Goal: Task Accomplishment & Management: Use online tool/utility

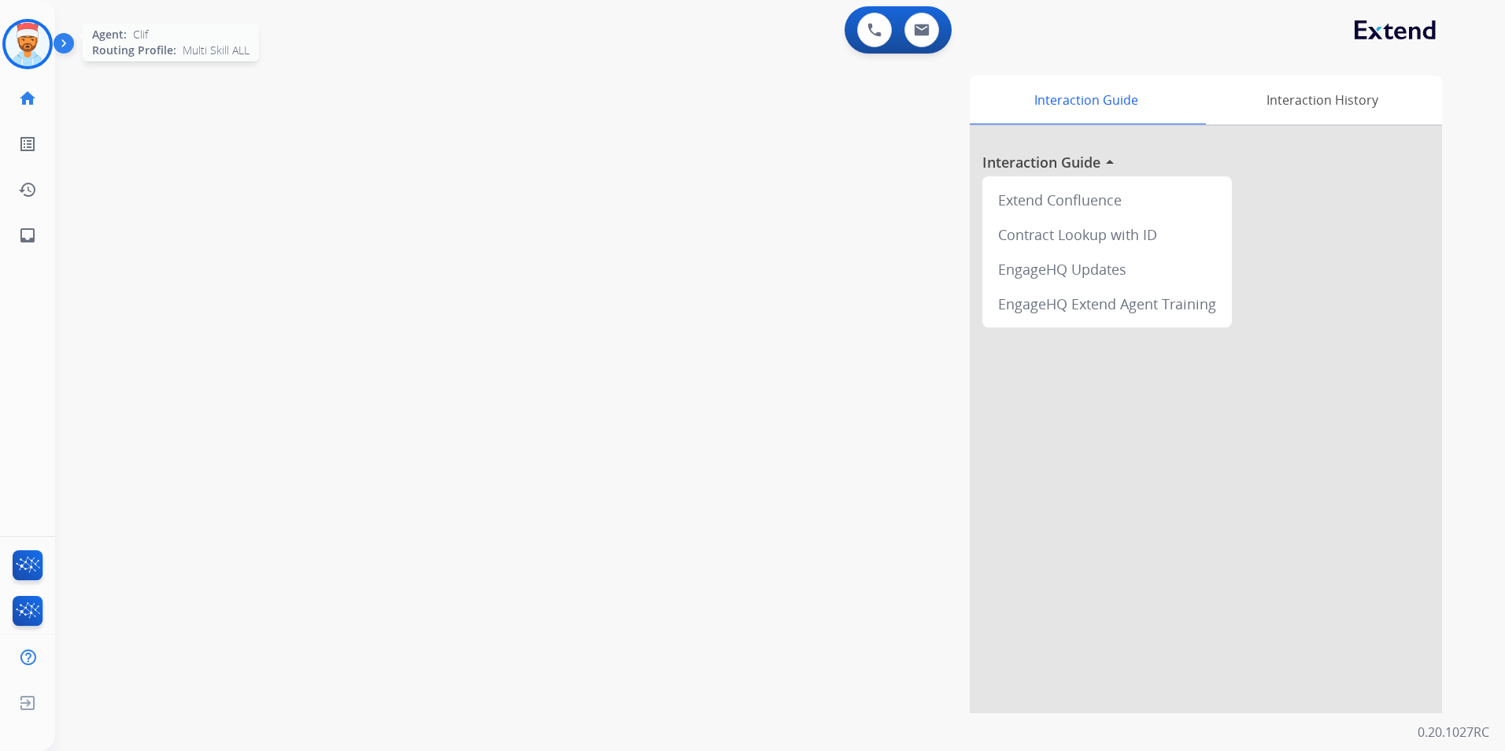
click at [29, 54] on img at bounding box center [28, 44] width 44 height 44
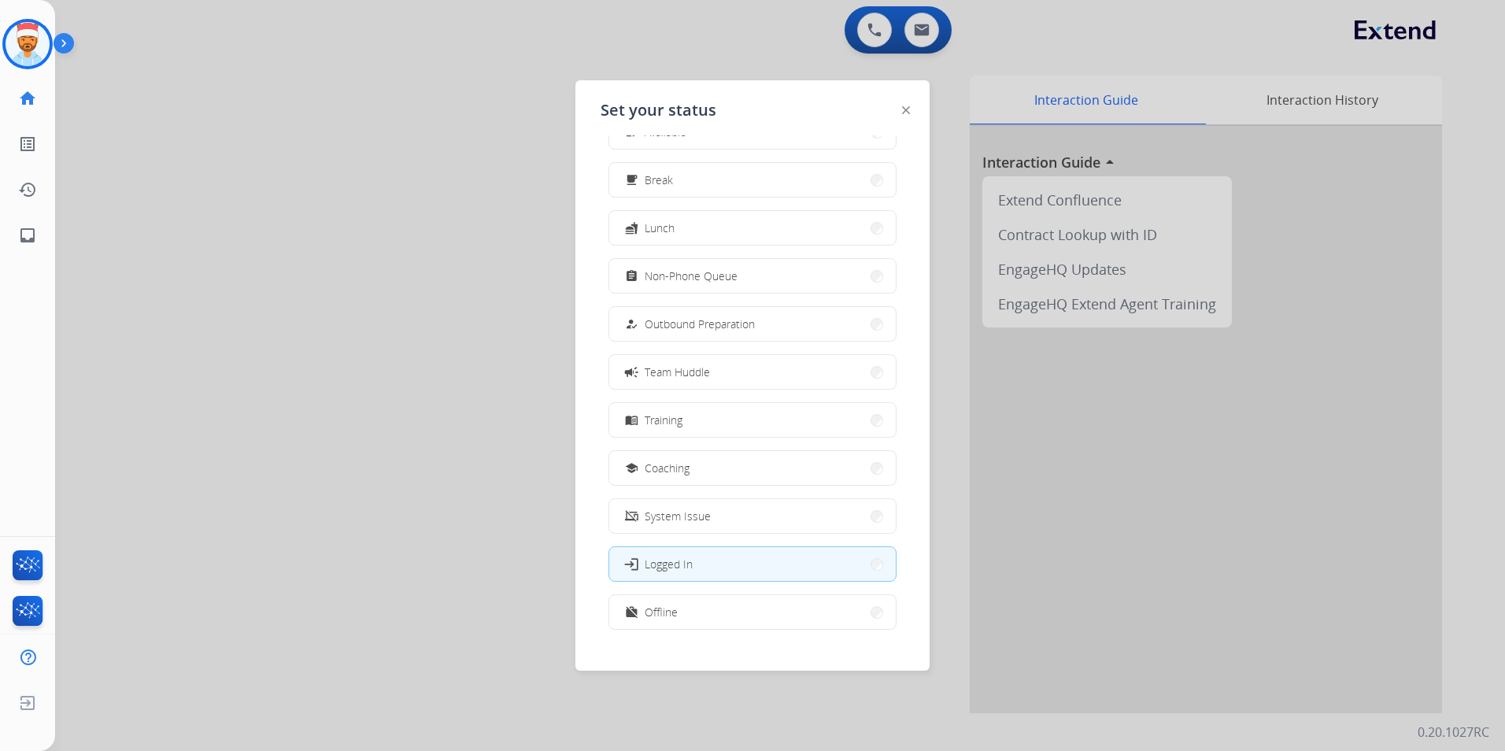
scroll to position [53, 0]
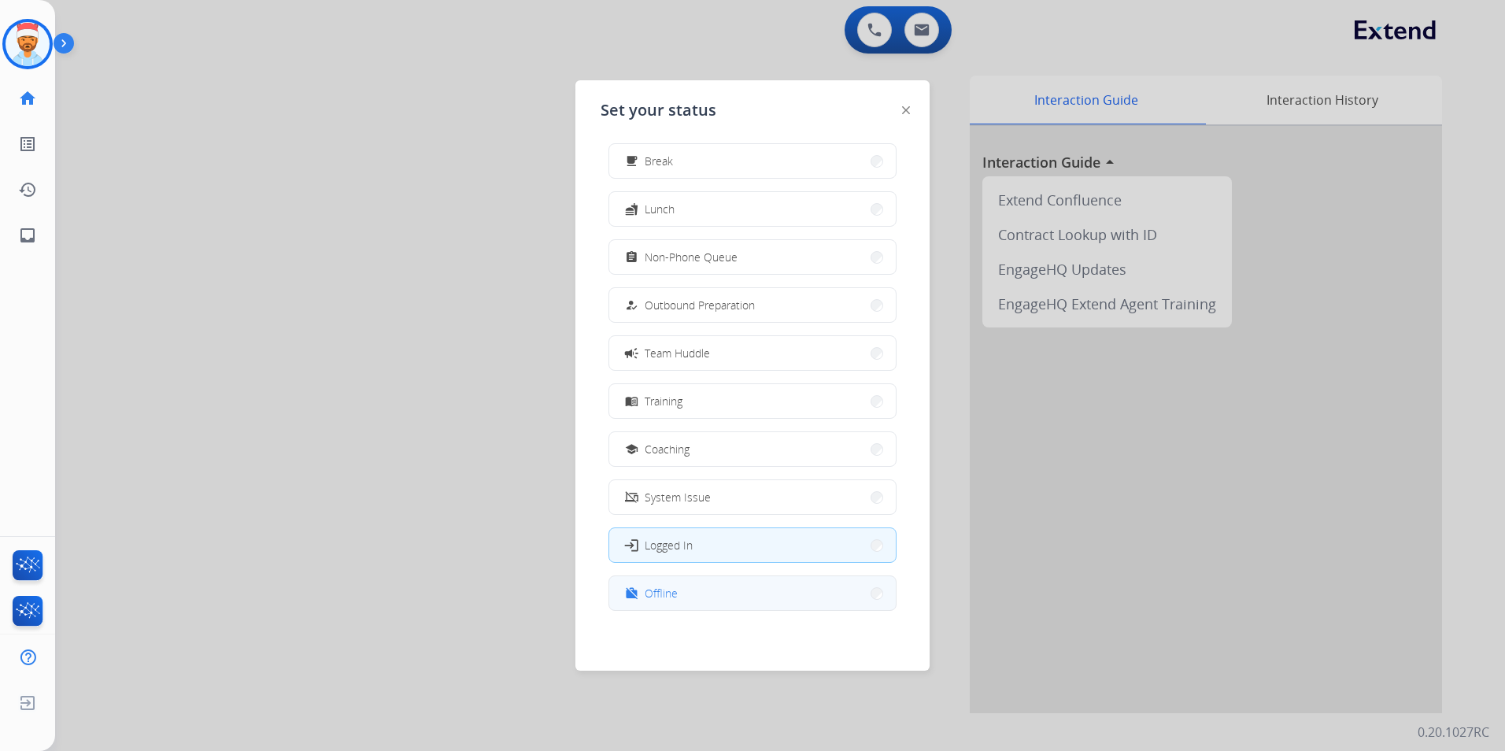
click at [688, 584] on button "work_off Offline" at bounding box center [752, 593] width 286 height 34
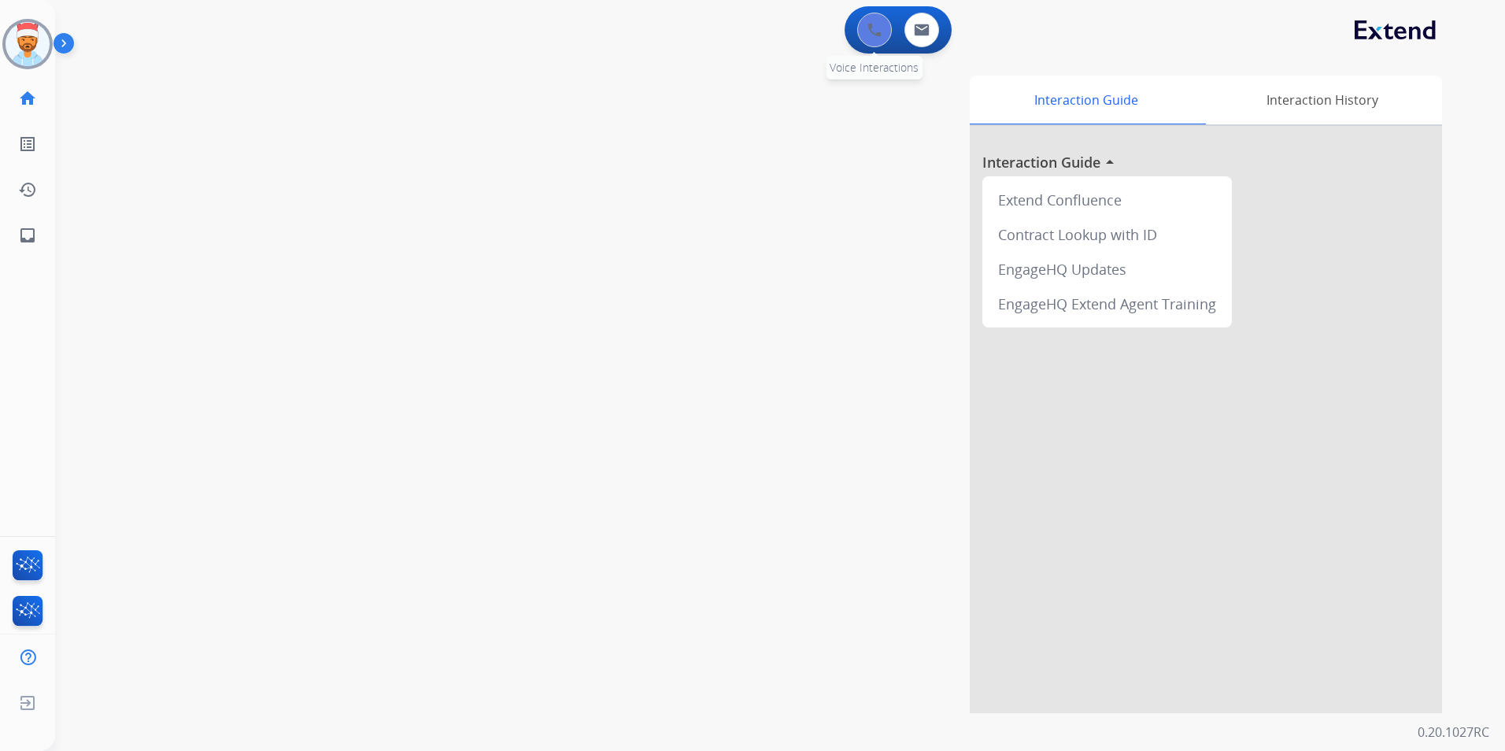
click at [873, 28] on img at bounding box center [874, 30] width 14 height 14
click at [865, 30] on button at bounding box center [874, 30] width 35 height 35
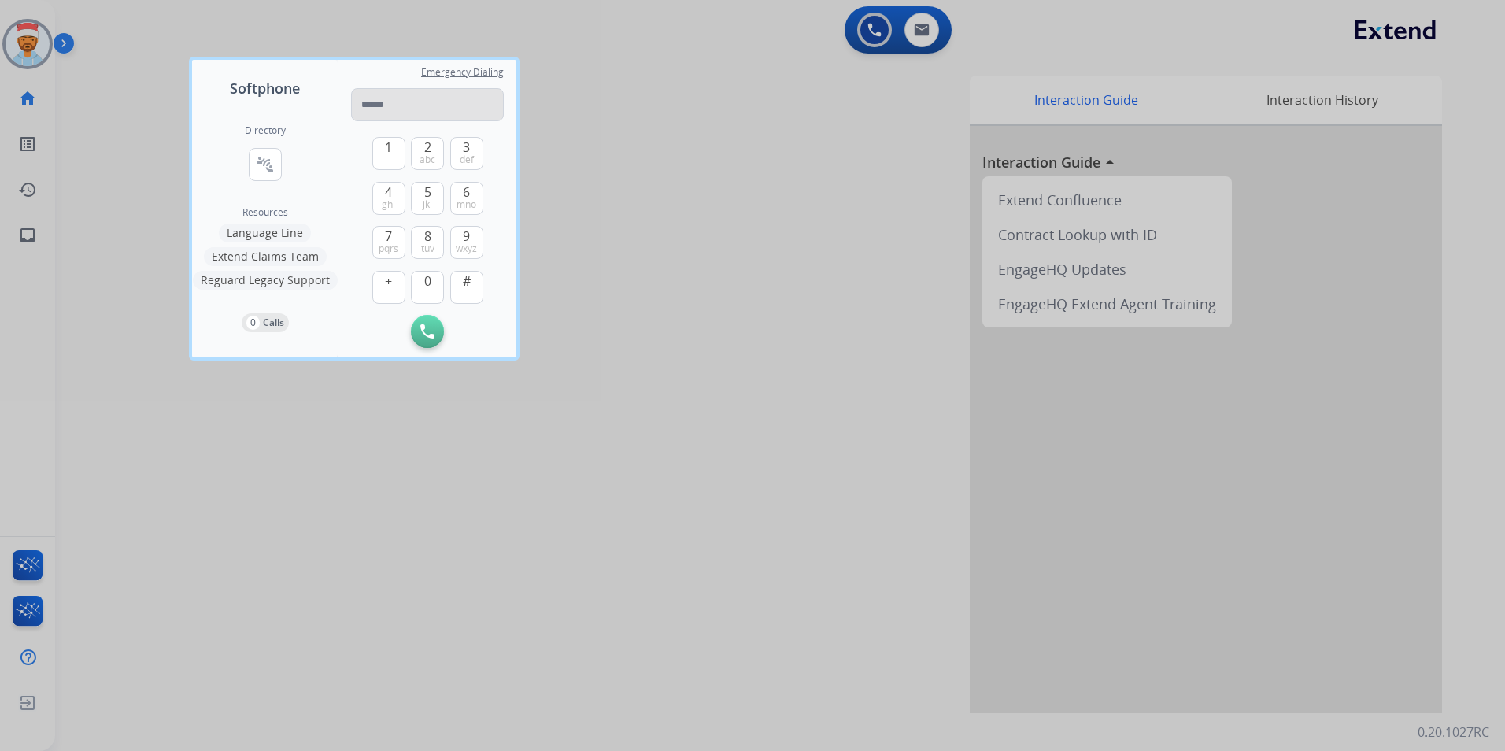
drag, startPoint x: 398, startPoint y: 118, endPoint x: 387, endPoint y: 100, distance: 21.2
type input "**********"
click at [430, 325] on img at bounding box center [427, 331] width 14 height 14
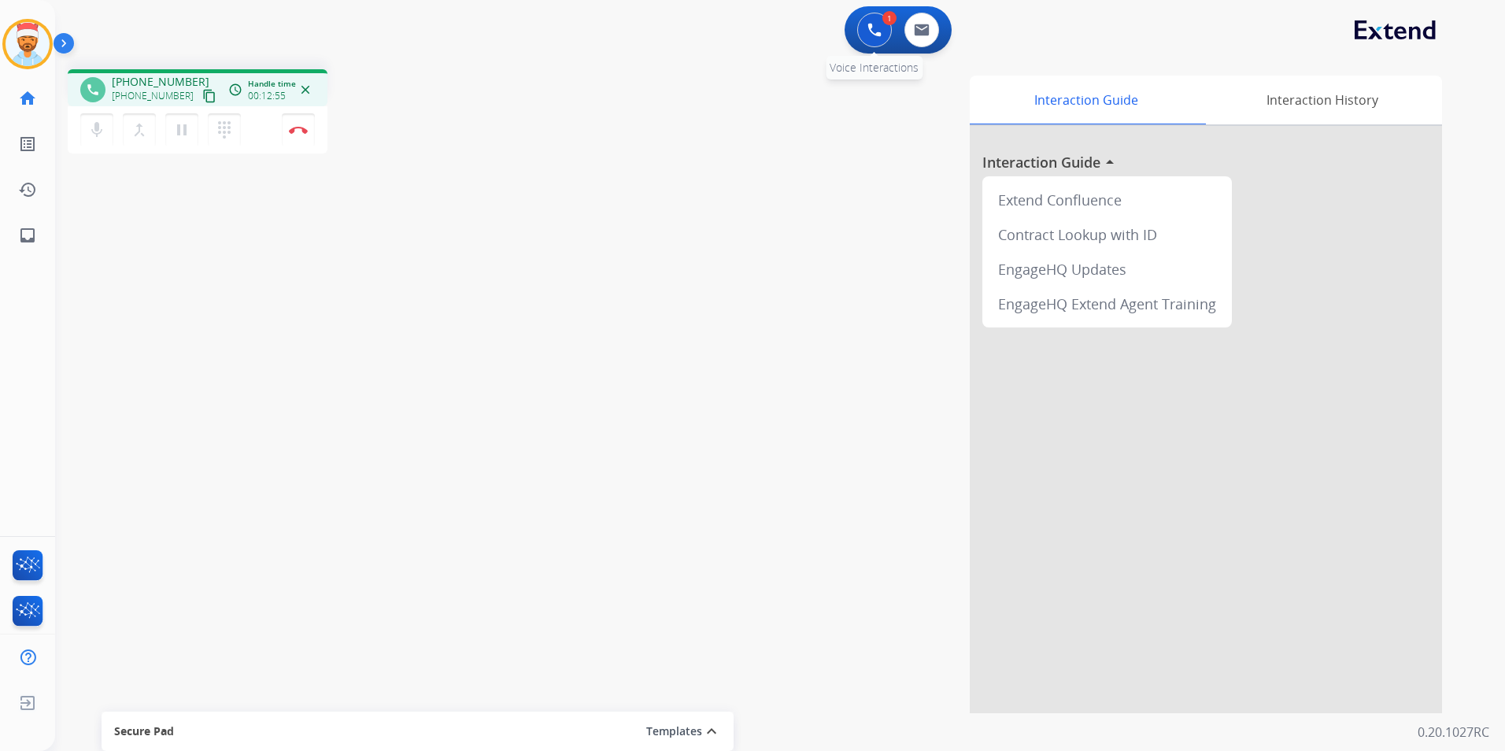
click at [863, 34] on button at bounding box center [874, 30] width 35 height 35
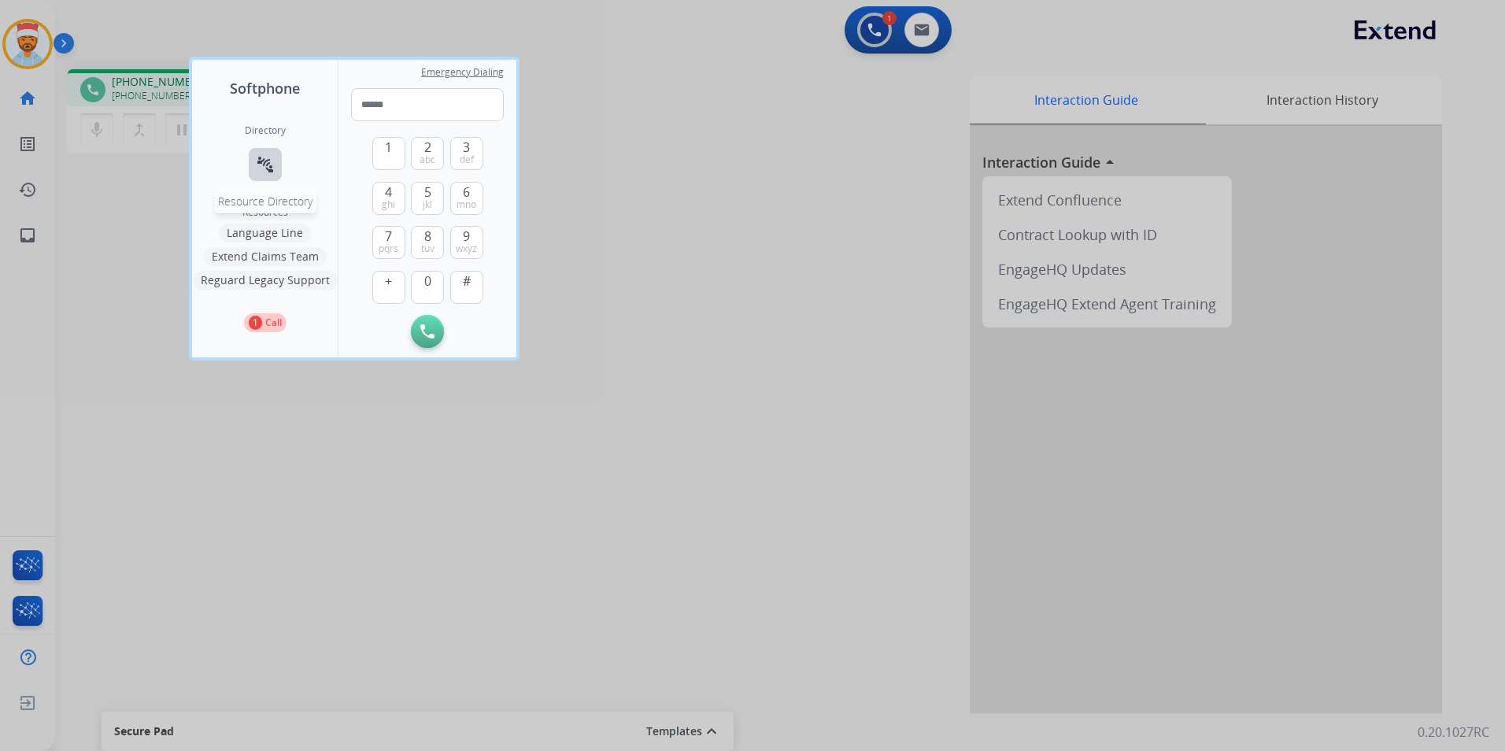
click at [272, 161] on mat-icon "connect_without_contact" at bounding box center [265, 164] width 19 height 19
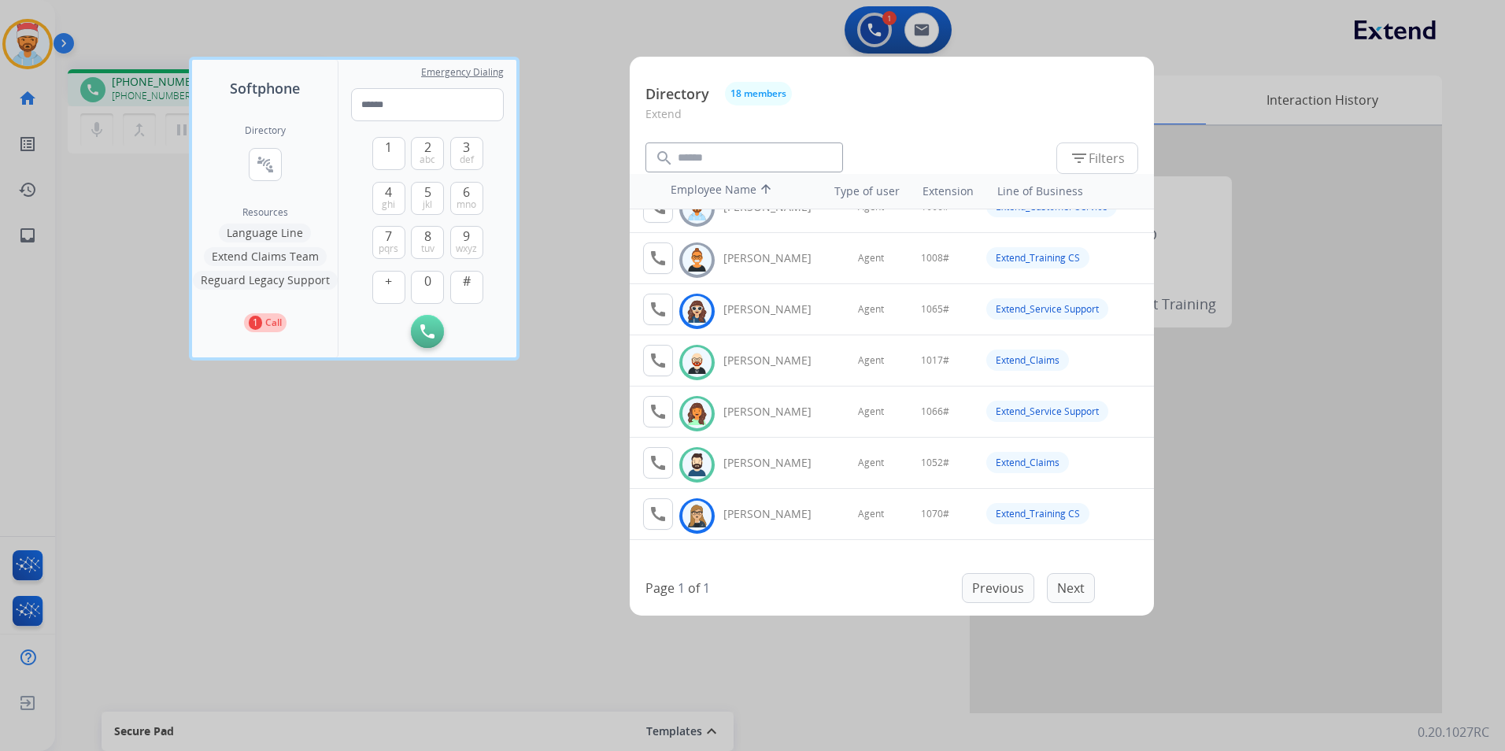
scroll to position [236, 0]
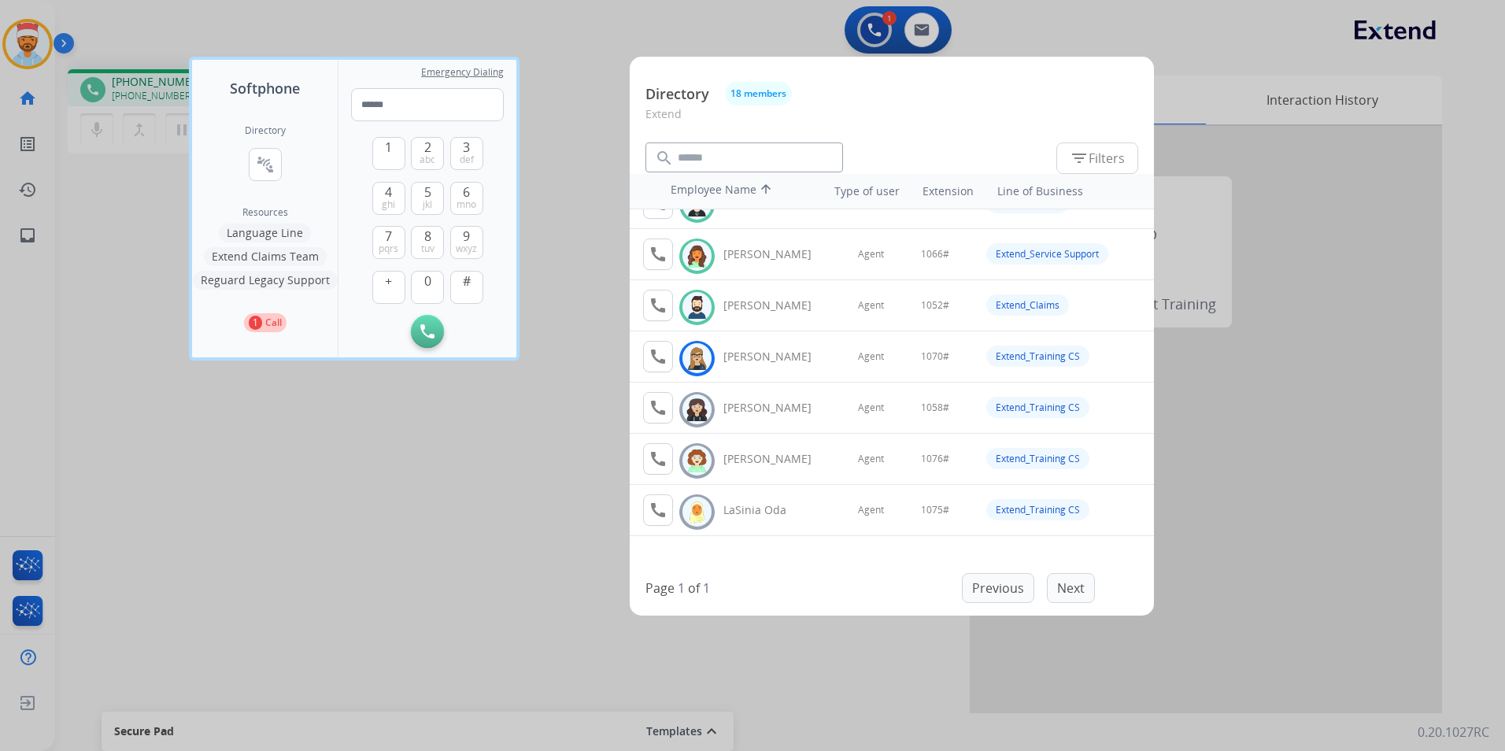
click at [122, 232] on div at bounding box center [752, 375] width 1505 height 751
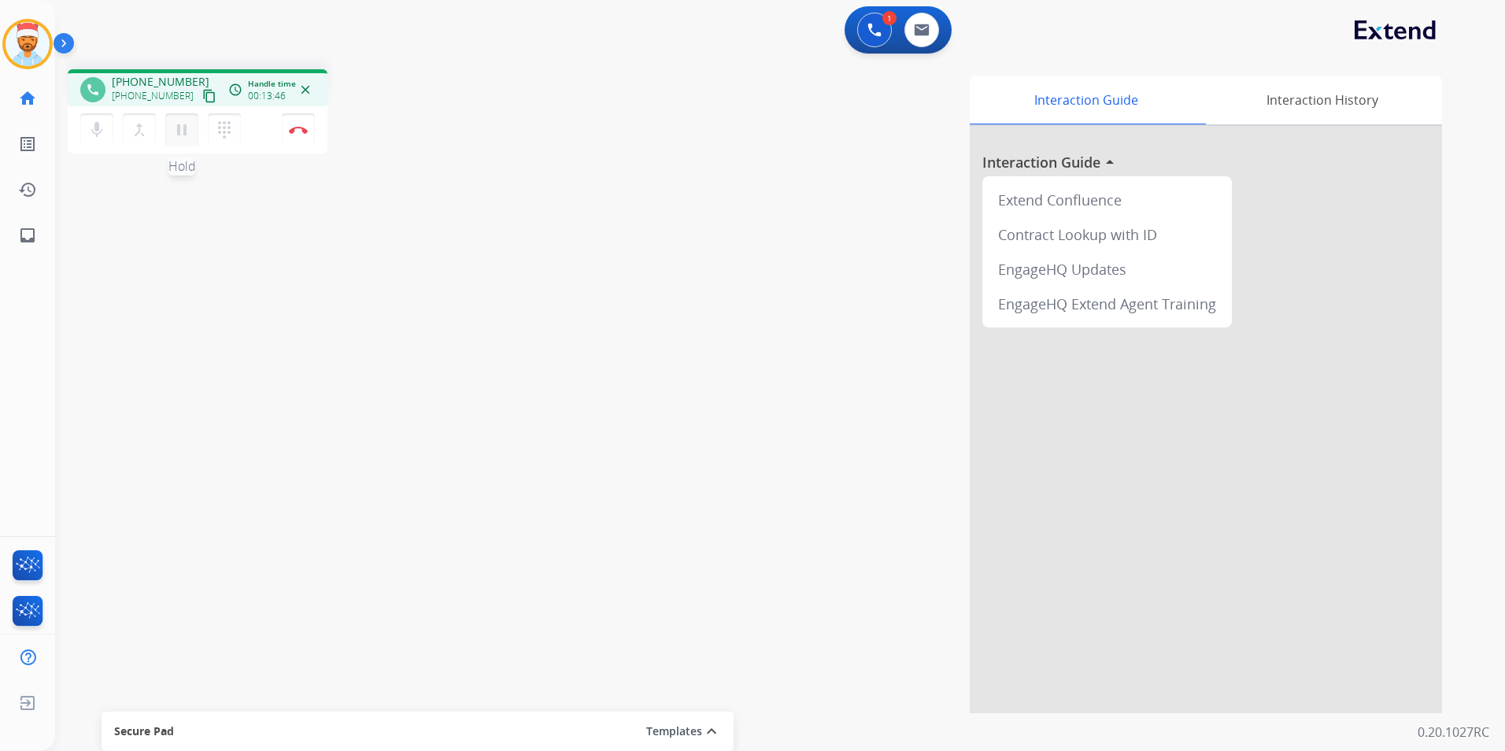
click at [180, 131] on mat-icon "pause" at bounding box center [181, 129] width 19 height 19
click at [875, 41] on button at bounding box center [874, 30] width 35 height 35
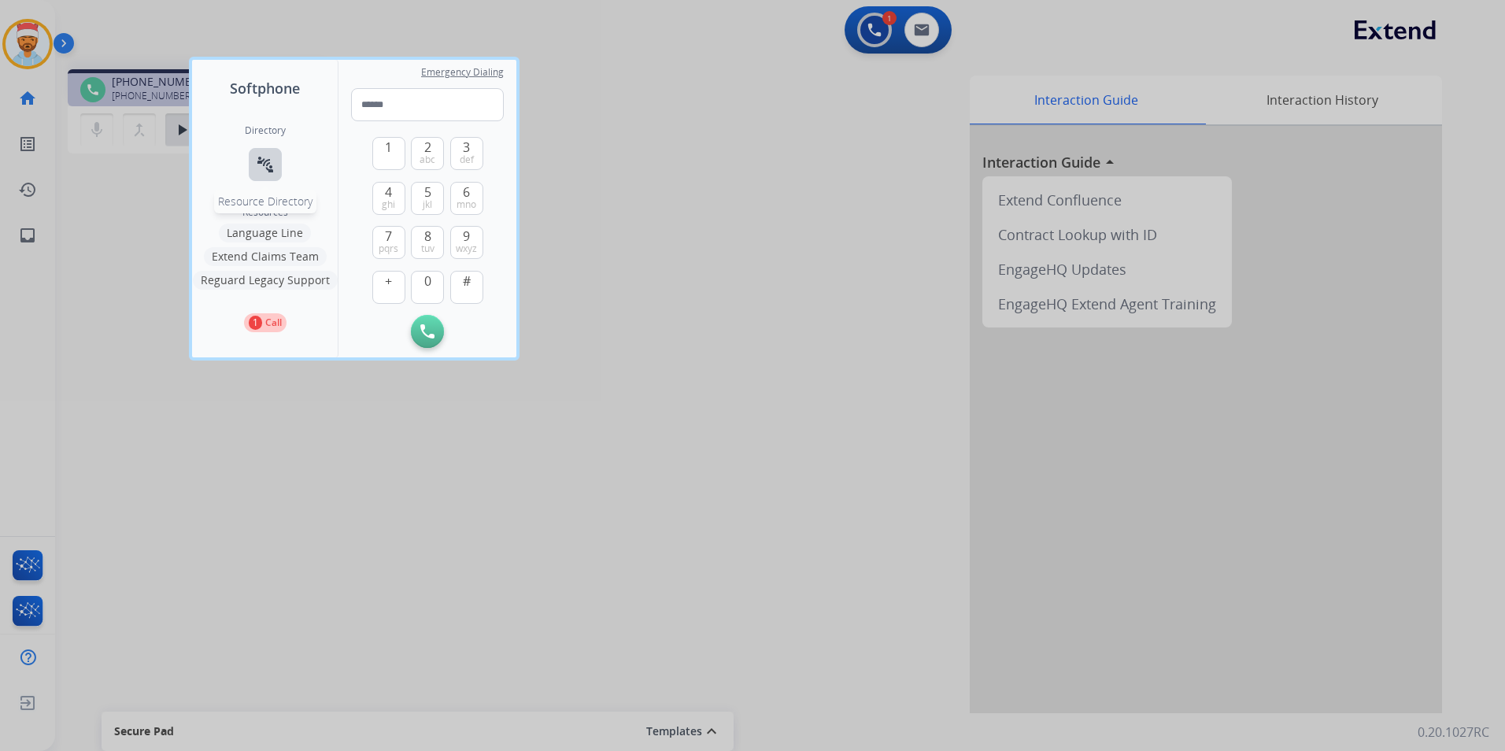
click at [268, 164] on mat-icon "connect_without_contact" at bounding box center [265, 164] width 19 height 19
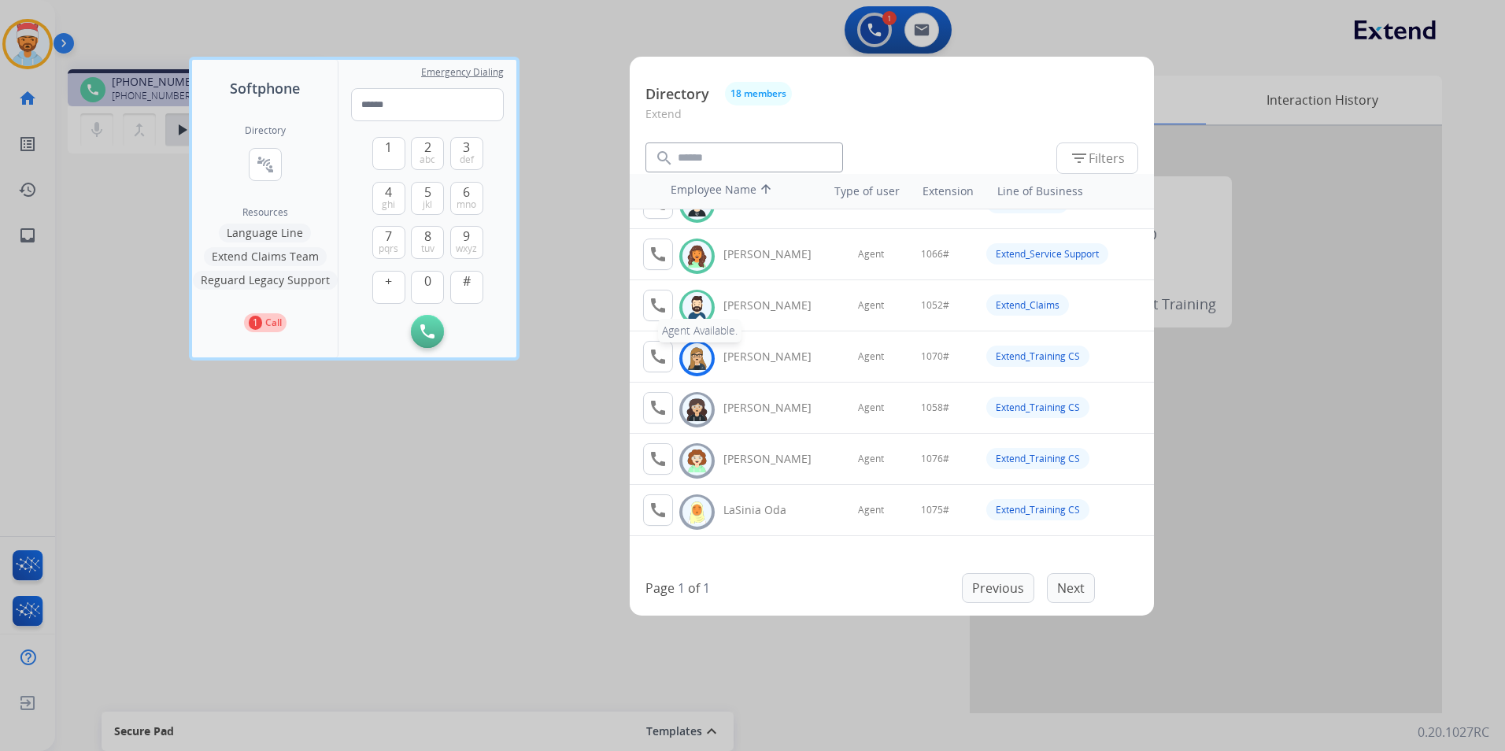
click at [658, 309] on mat-icon "call" at bounding box center [658, 305] width 19 height 19
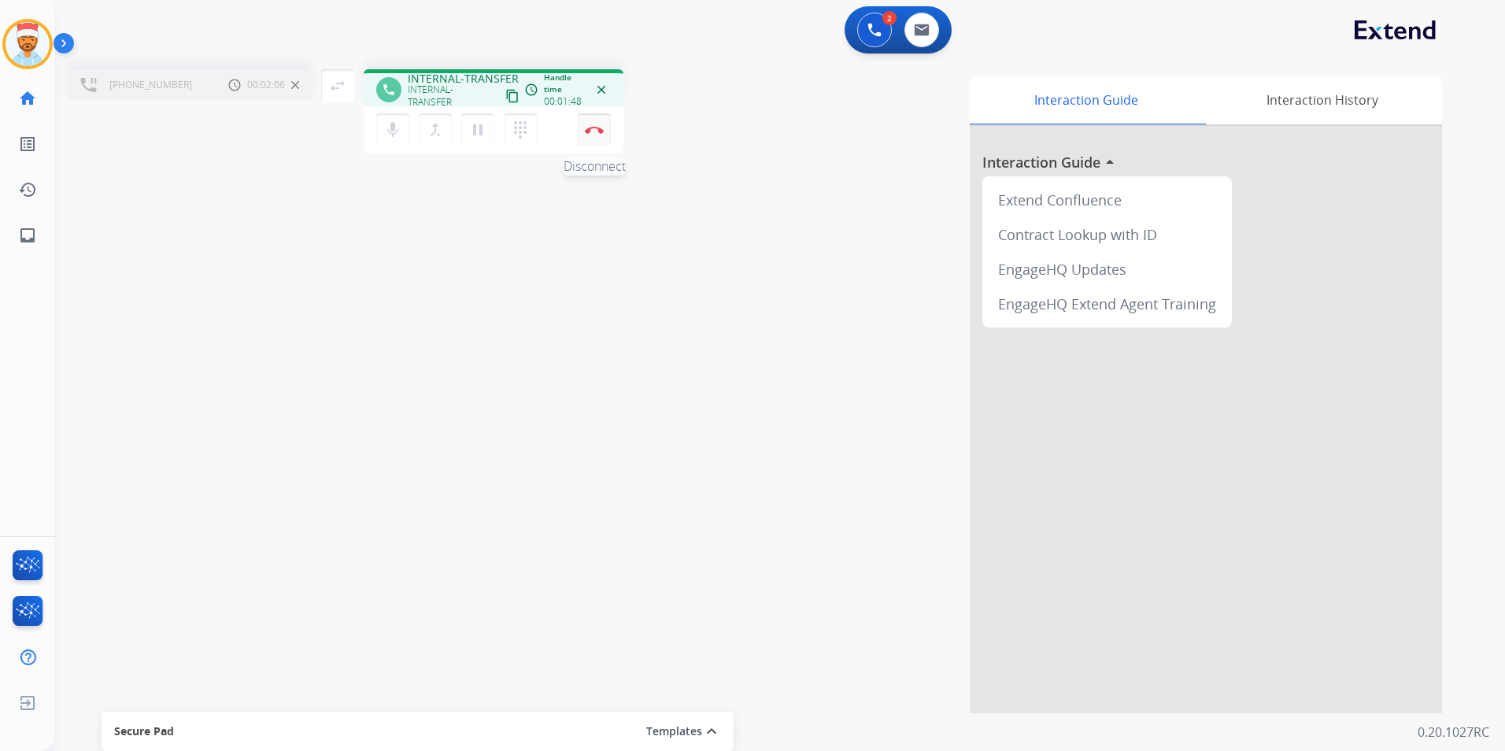
click at [594, 136] on button "Disconnect" at bounding box center [594, 129] width 33 height 33
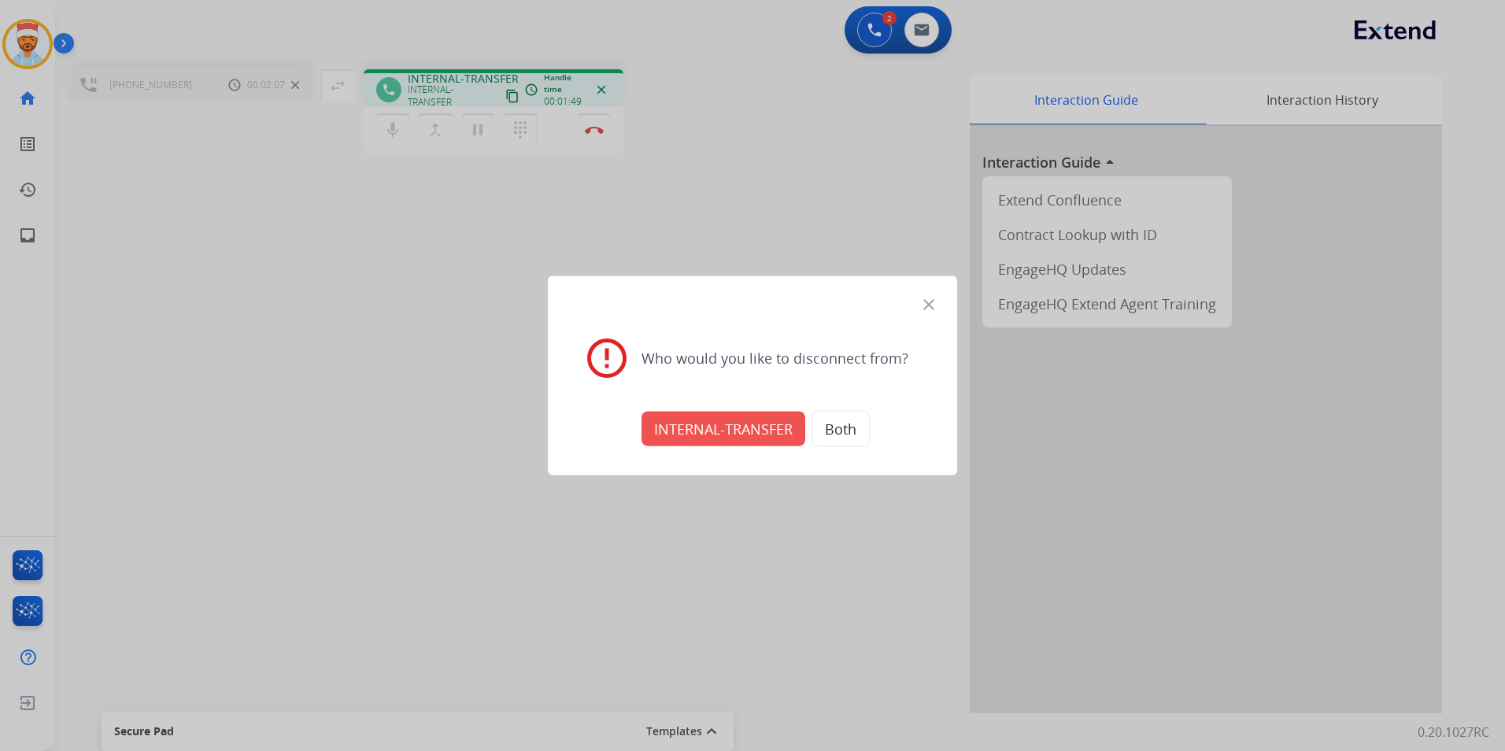
click at [739, 437] on button "INTERNAL-TRANSFER" at bounding box center [723, 429] width 164 height 35
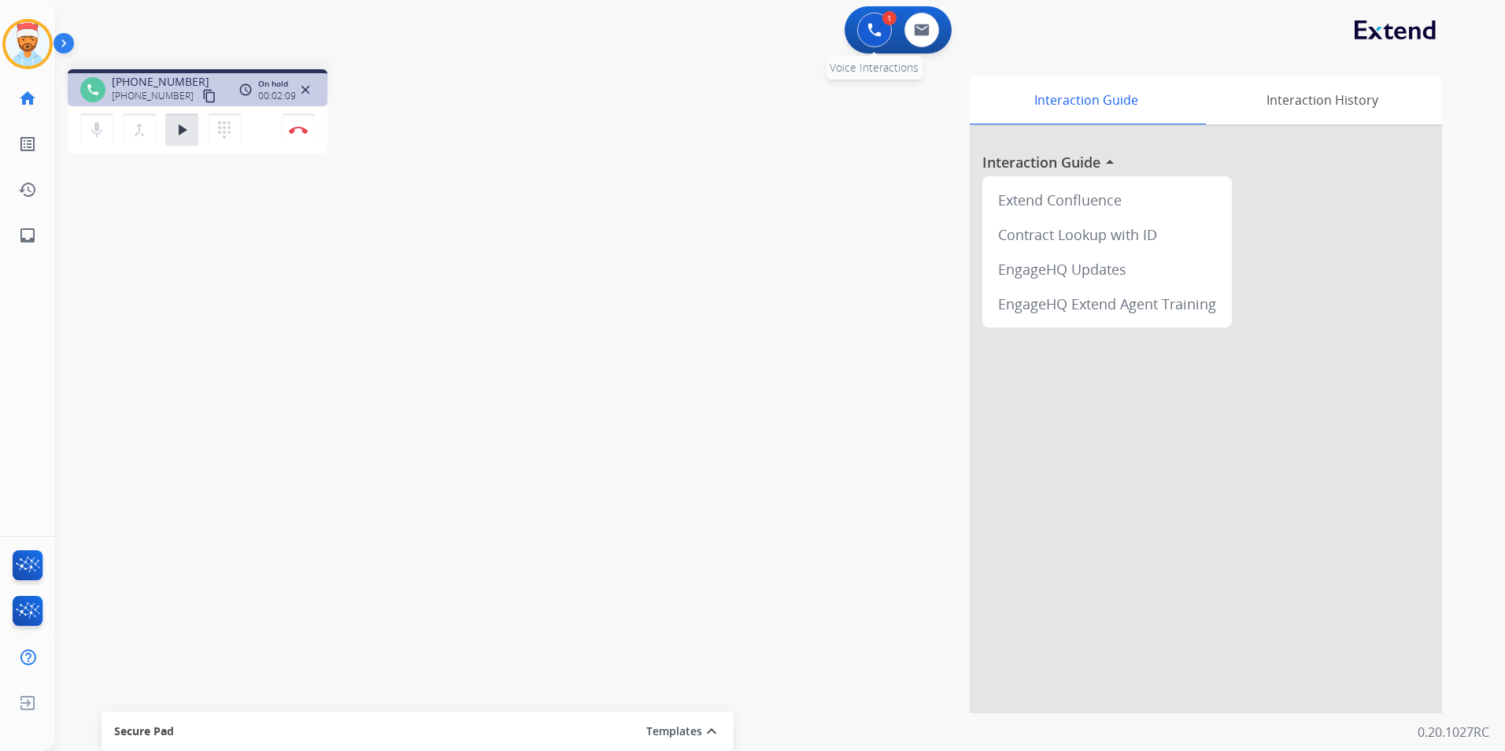
click at [874, 39] on button at bounding box center [874, 30] width 35 height 35
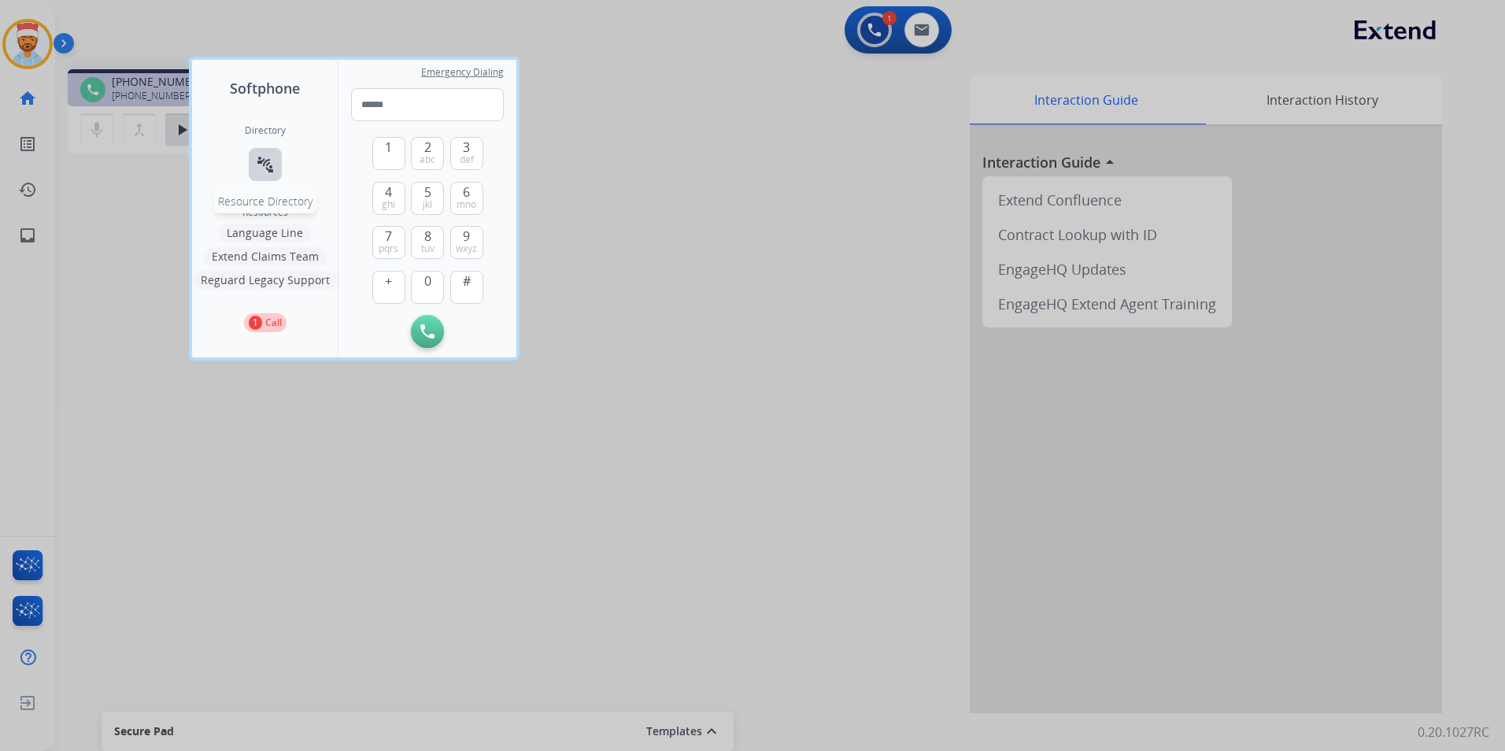
click at [270, 166] on mat-icon "connect_without_contact" at bounding box center [265, 164] width 19 height 19
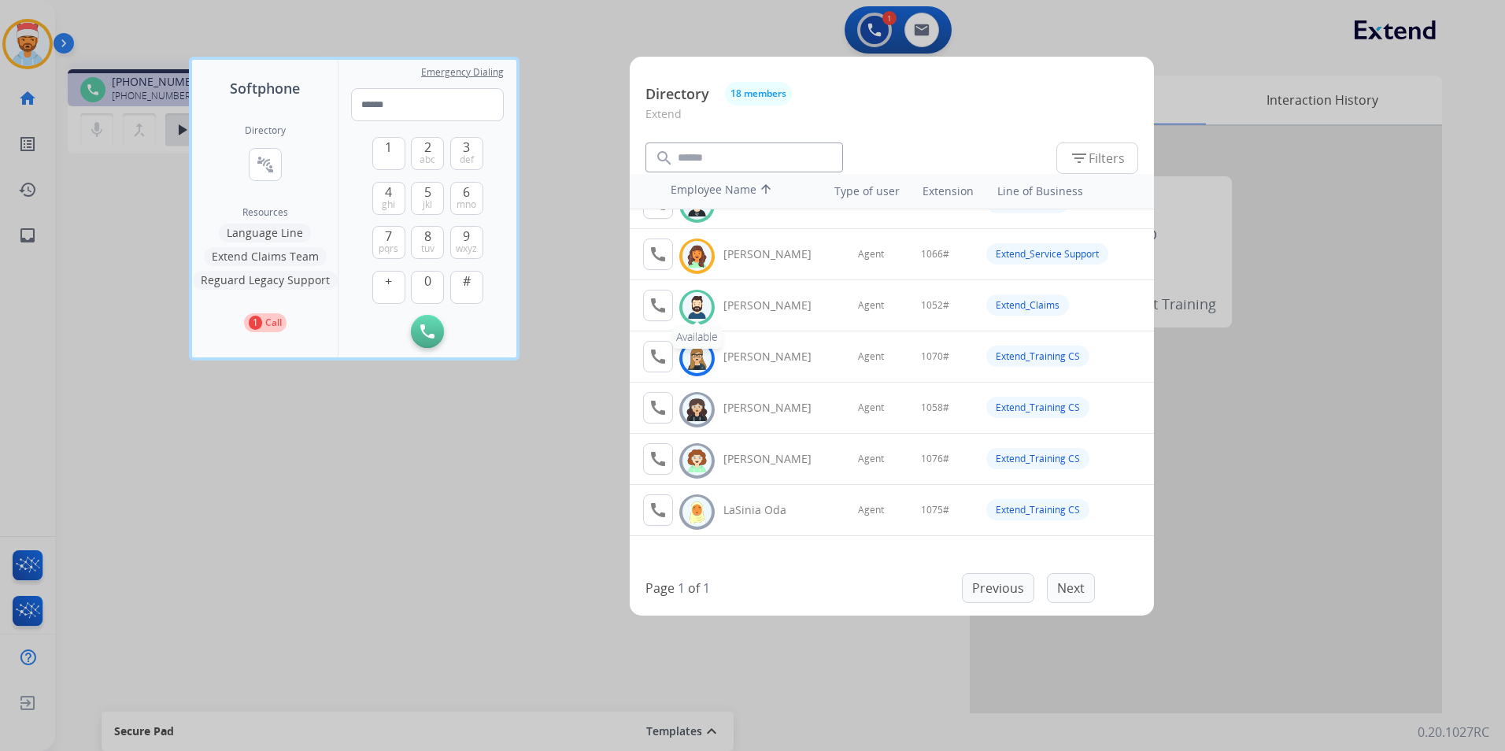
click at [695, 313] on img at bounding box center [697, 307] width 23 height 24
click at [658, 311] on mat-icon "call" at bounding box center [658, 305] width 19 height 19
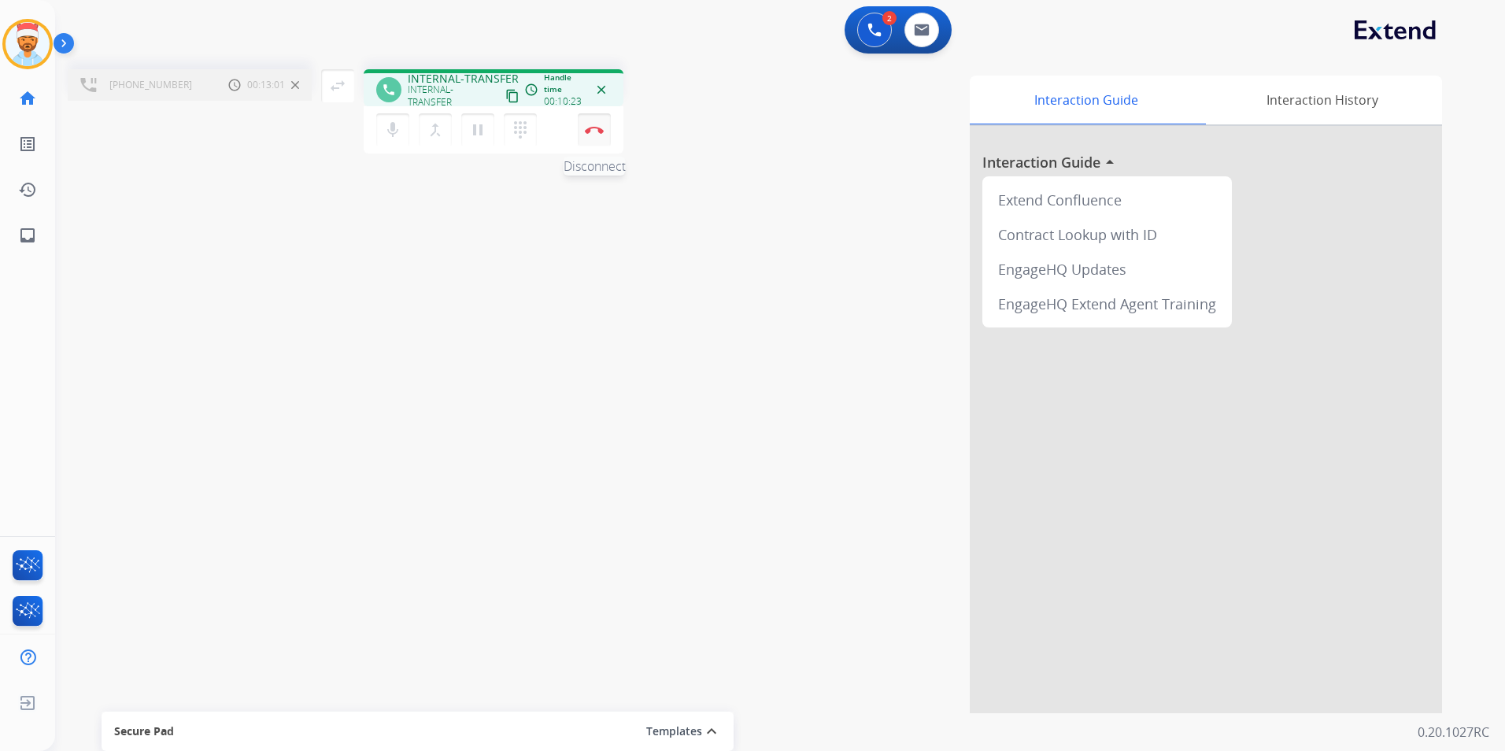
click at [595, 138] on button "Disconnect" at bounding box center [594, 129] width 33 height 33
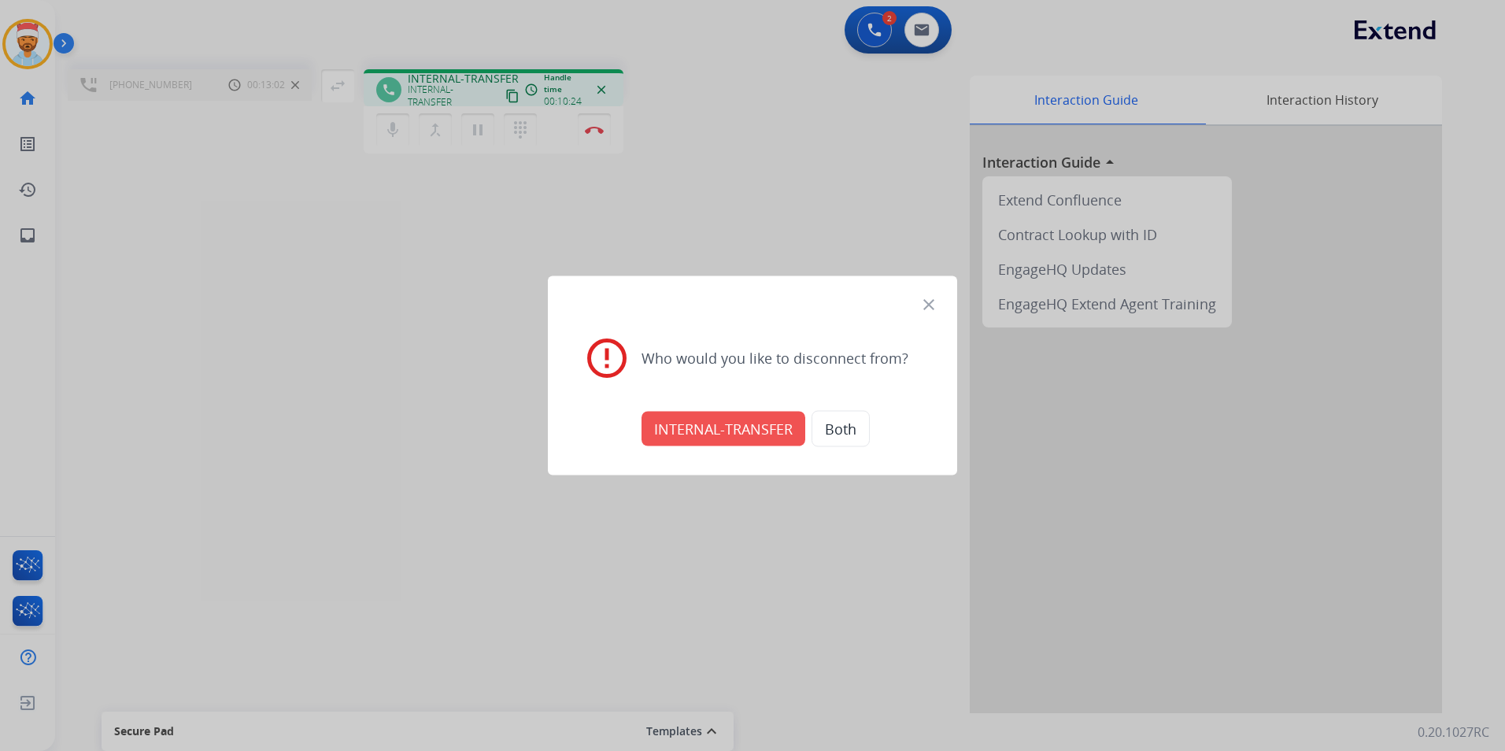
click at [709, 423] on button "INTERNAL-TRANSFER" at bounding box center [723, 429] width 164 height 35
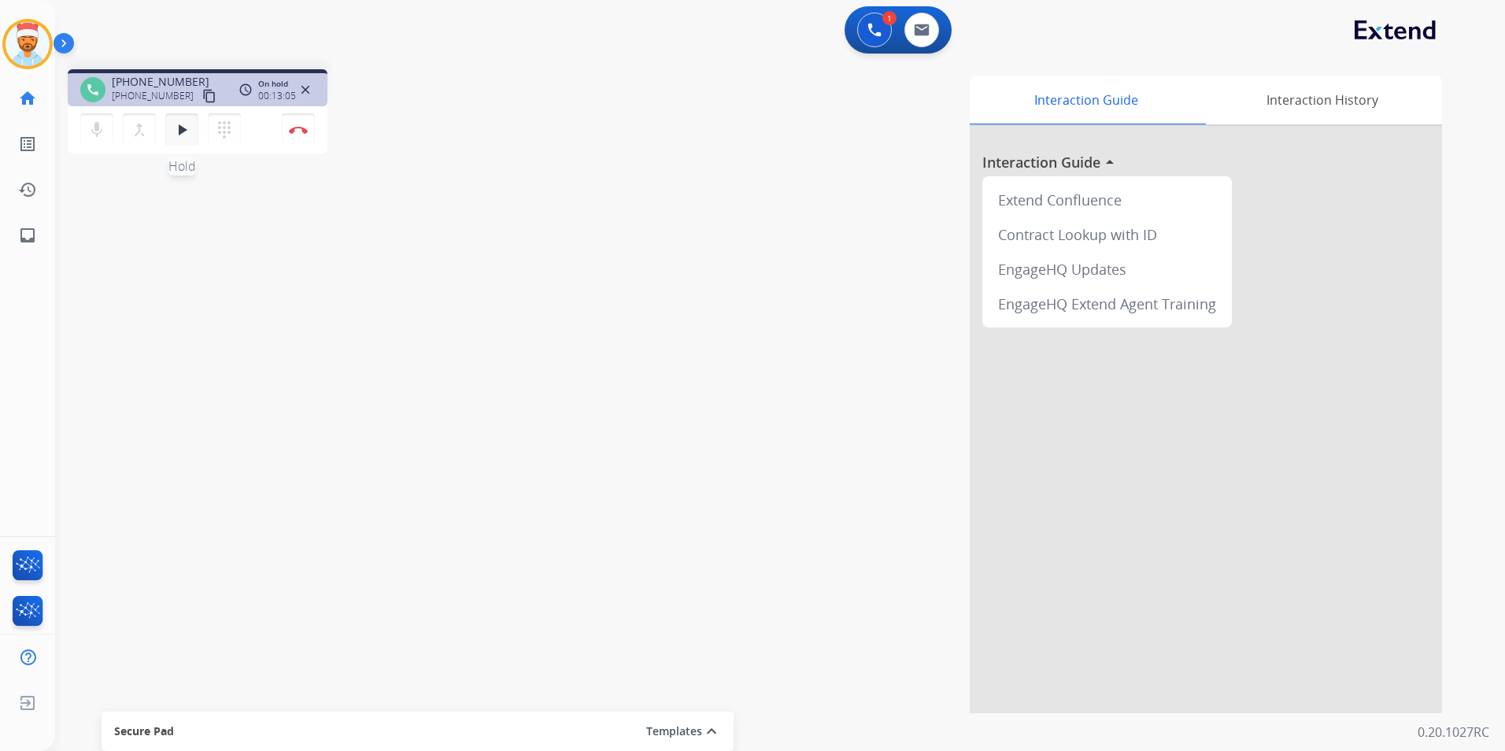
click at [174, 130] on mat-icon "play_arrow" at bounding box center [181, 129] width 19 height 19
click at [297, 125] on button "Disconnect" at bounding box center [298, 129] width 33 height 33
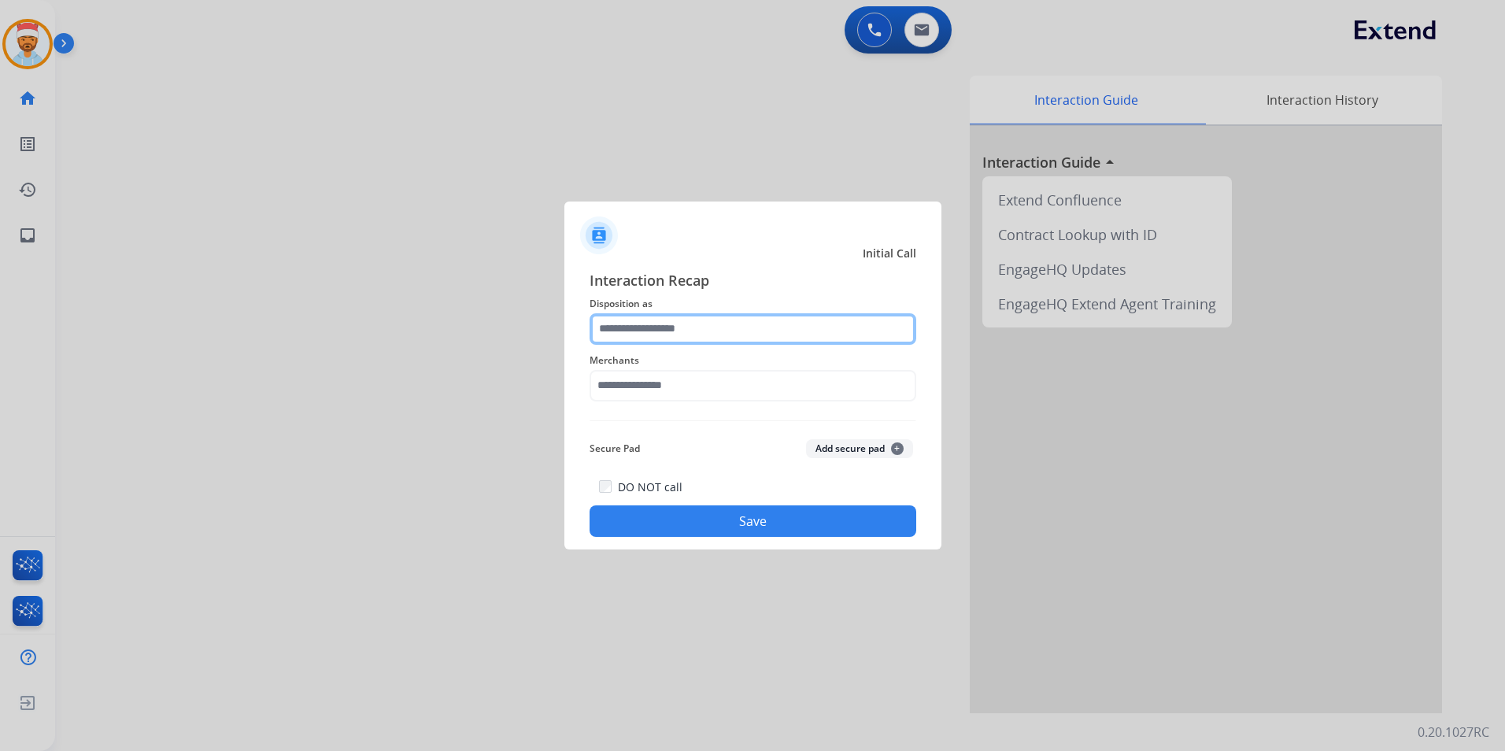
click at [671, 318] on input "text" at bounding box center [752, 328] width 327 height 31
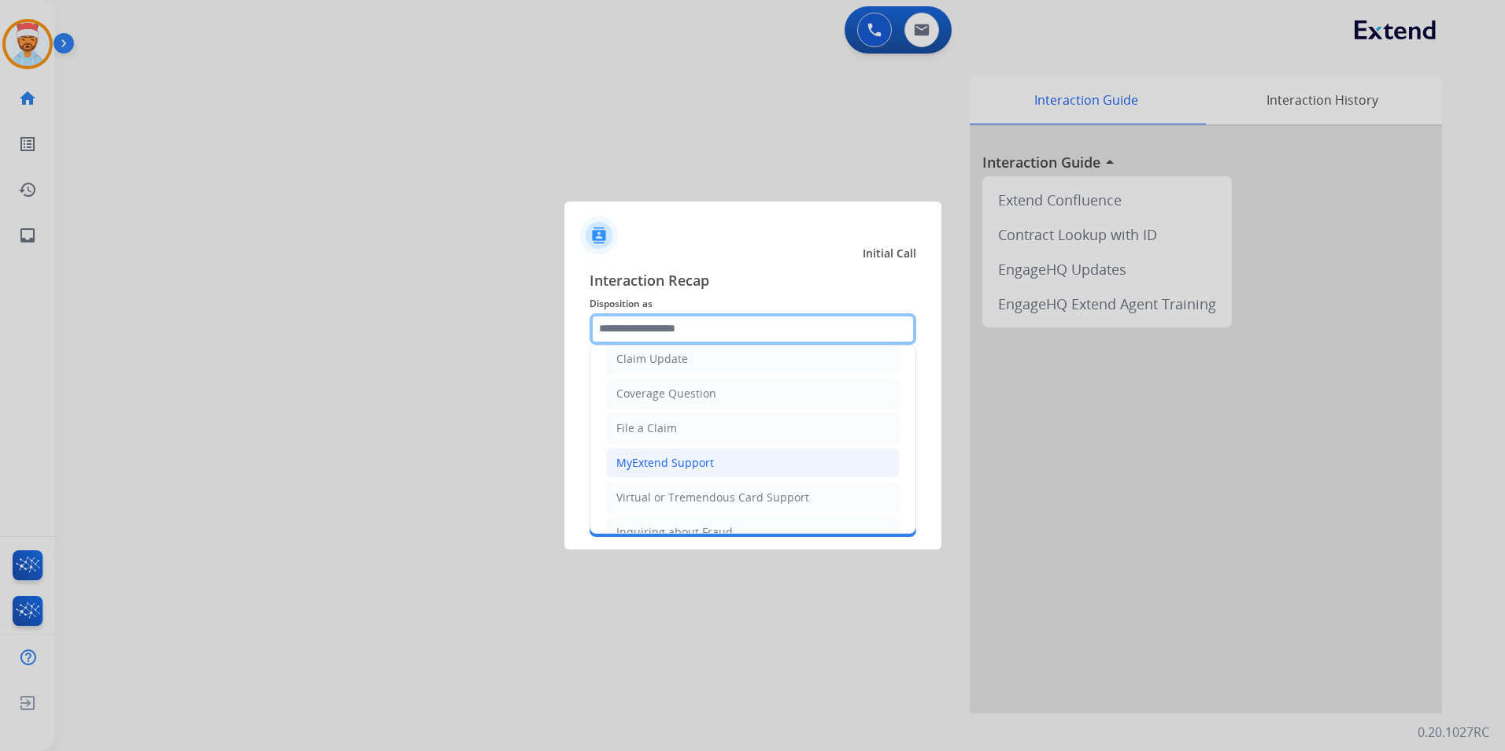
scroll to position [79, 0]
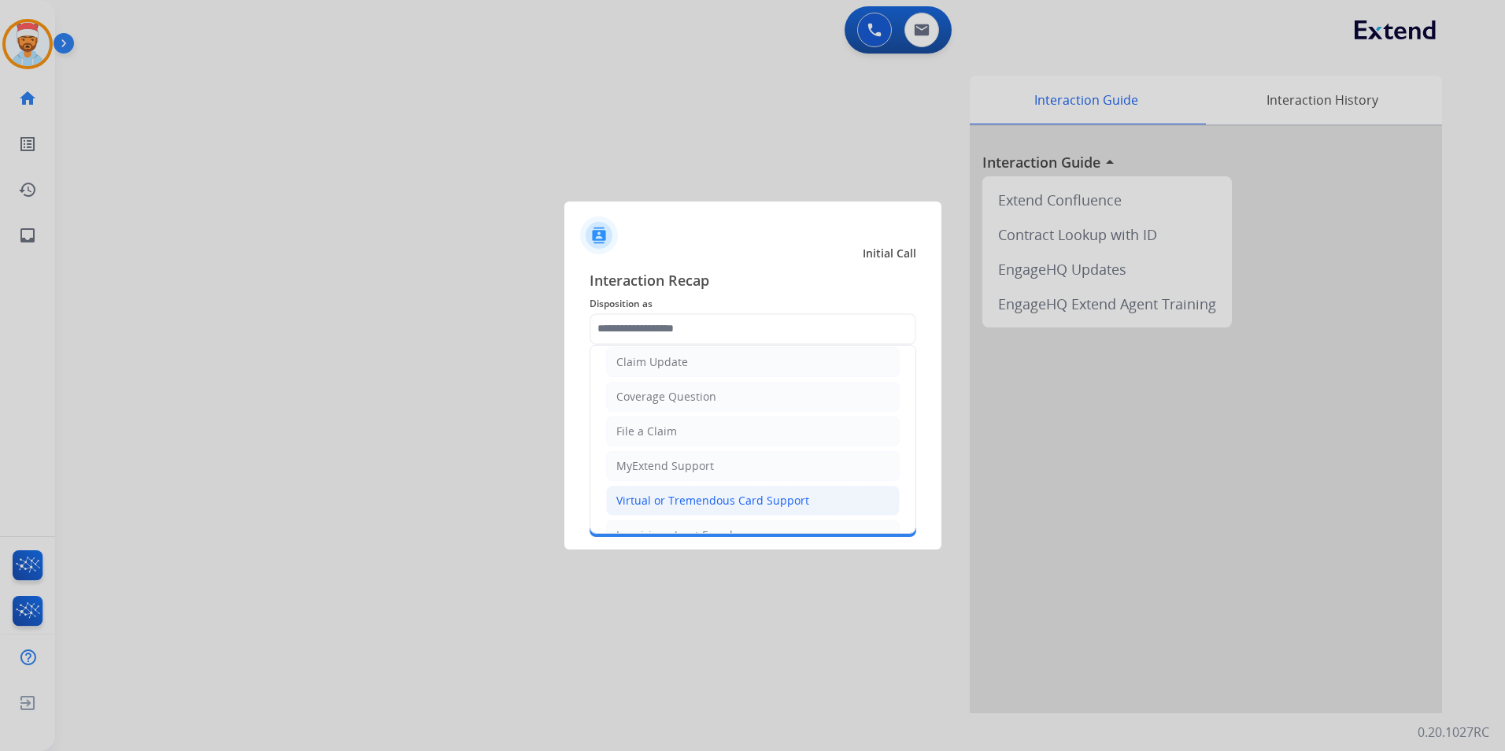
click at [667, 497] on div "Virtual or Tremendous Card Support" at bounding box center [712, 501] width 193 height 16
type input "**********"
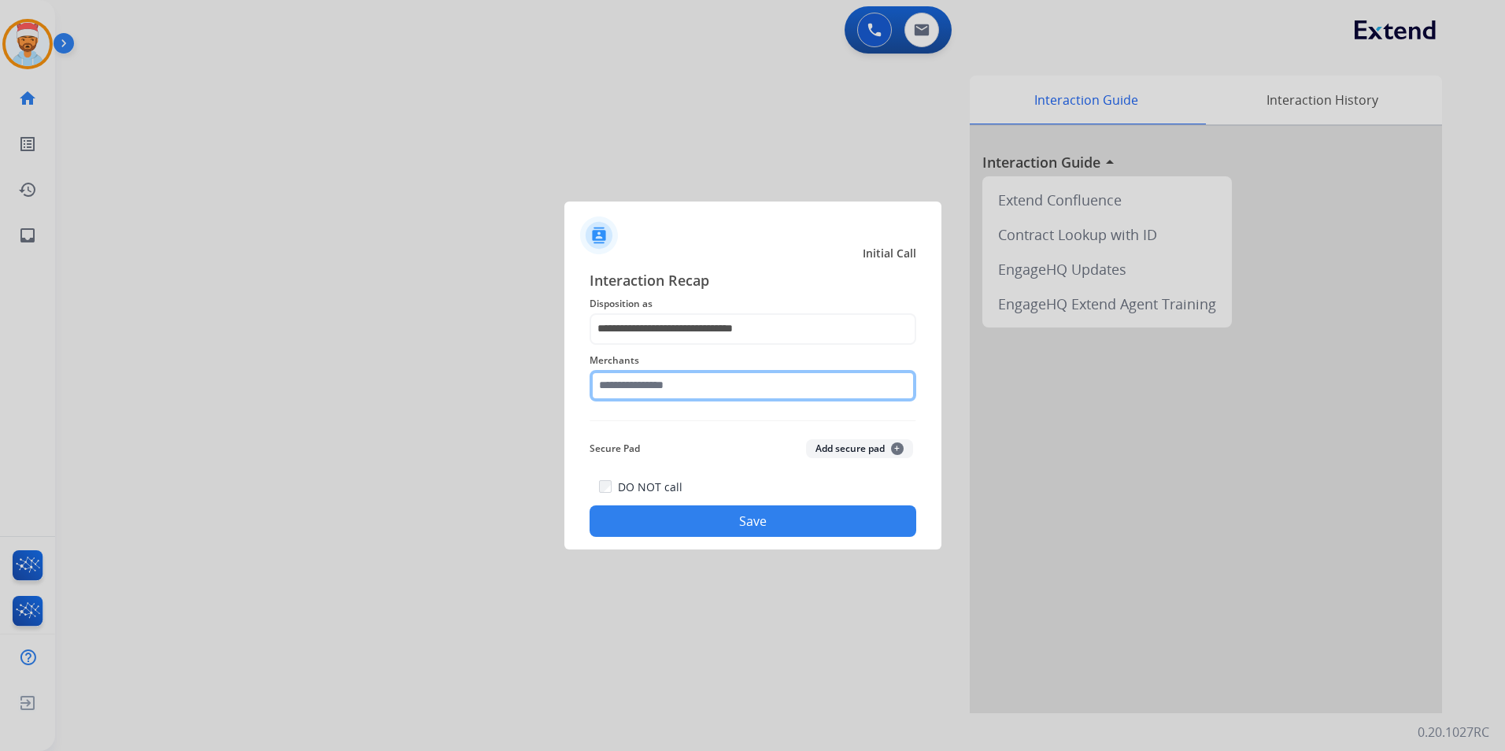
click at [664, 395] on input "text" at bounding box center [752, 385] width 327 height 31
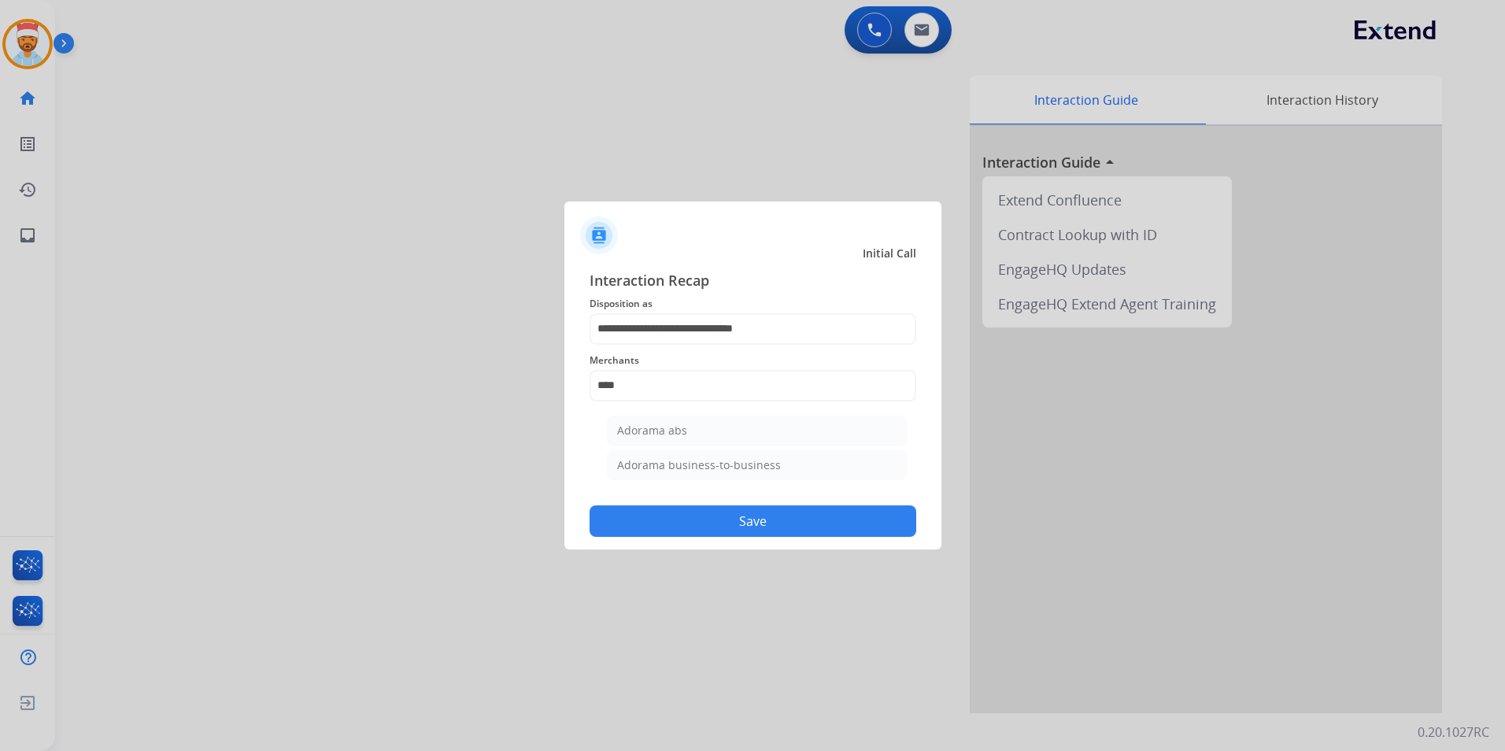
drag, startPoint x: 667, startPoint y: 426, endPoint x: 667, endPoint y: 434, distance: 8.7
click at [668, 427] on div "Adorama abs" at bounding box center [652, 431] width 70 height 16
type input "**********"
click at [691, 522] on button "Save" at bounding box center [752, 520] width 327 height 31
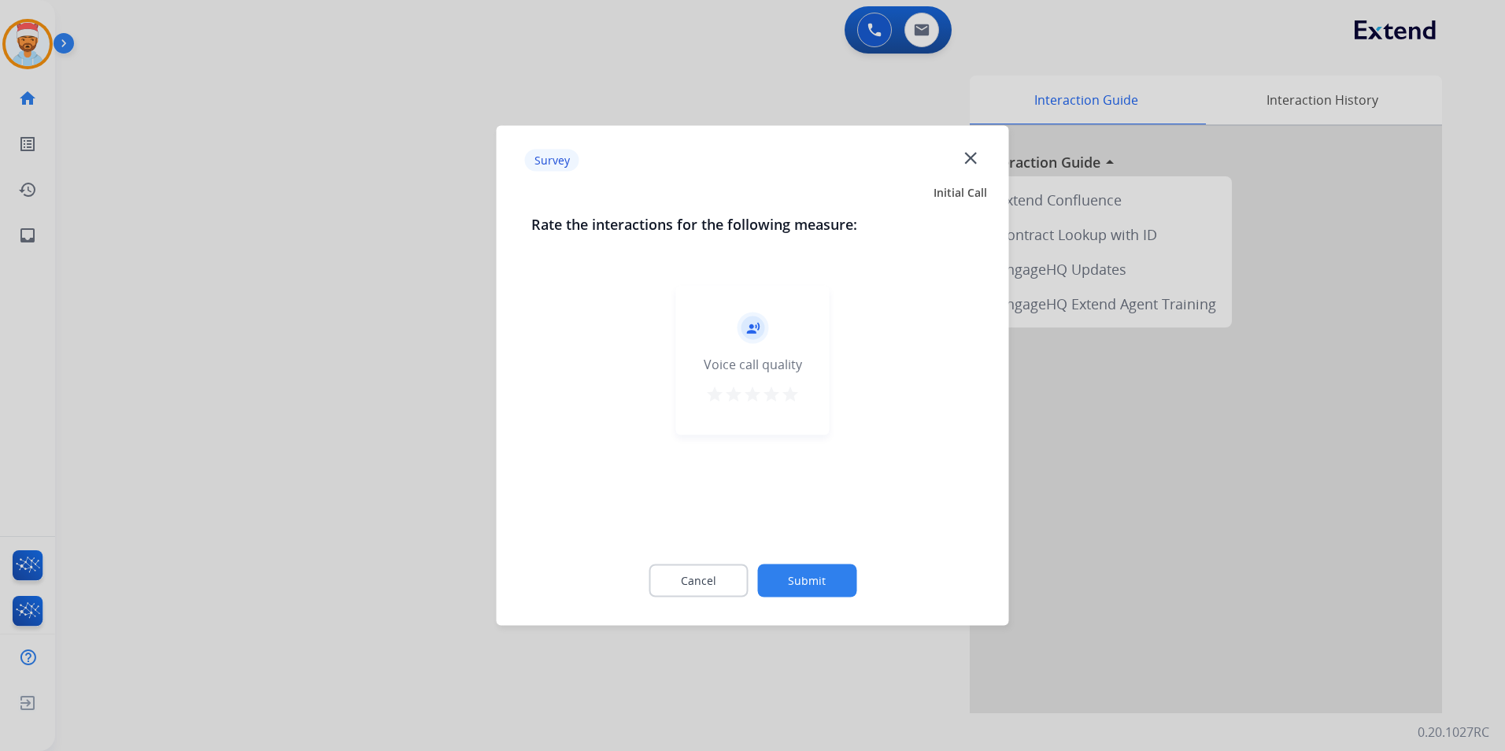
click at [779, 396] on mat-icon "star" at bounding box center [771, 394] width 19 height 19
click at [802, 398] on div "record_voice_over Voice call quality star star star star star" at bounding box center [752, 361] width 153 height 150
click at [785, 395] on mat-icon "star" at bounding box center [790, 394] width 19 height 19
click at [809, 593] on button "Submit" at bounding box center [806, 580] width 99 height 33
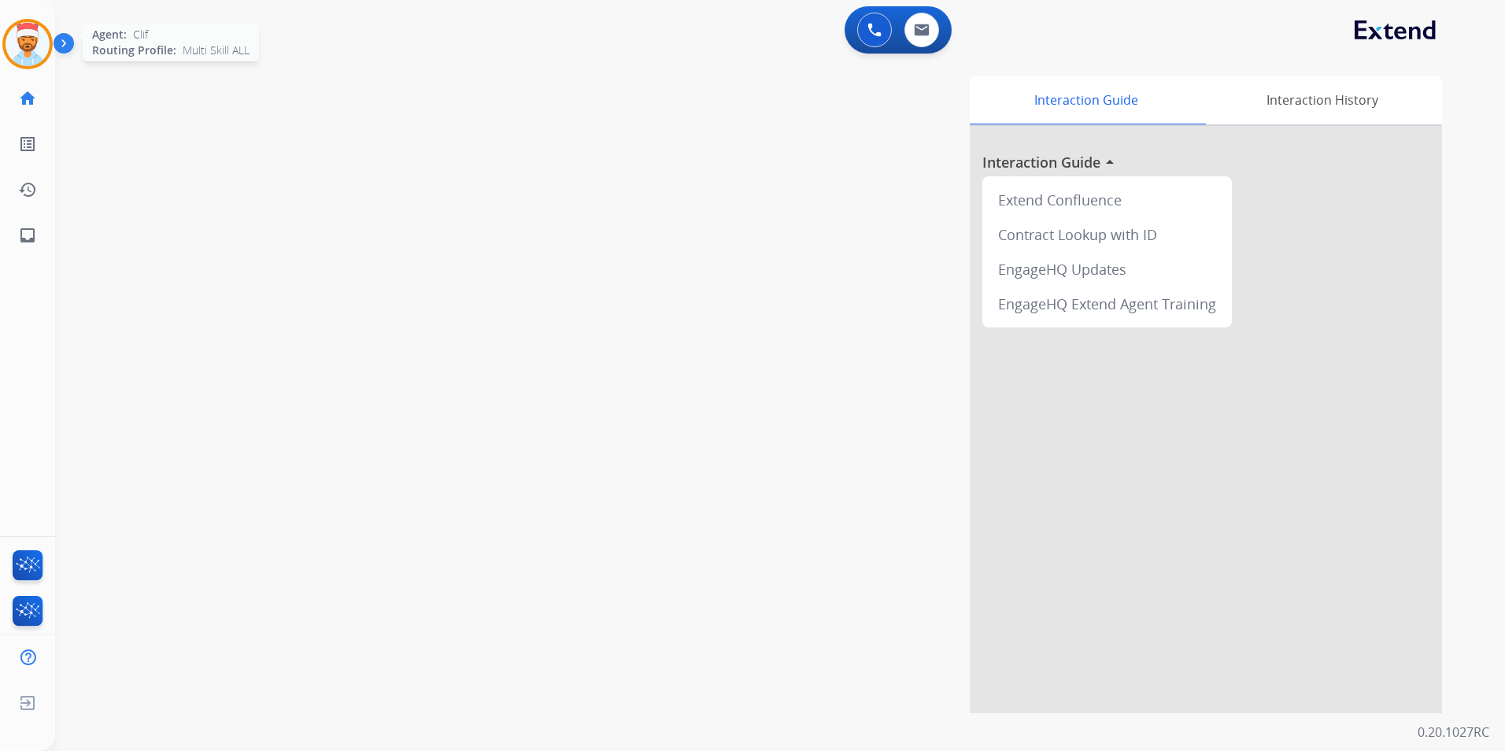
click at [13, 53] on img at bounding box center [28, 44] width 44 height 44
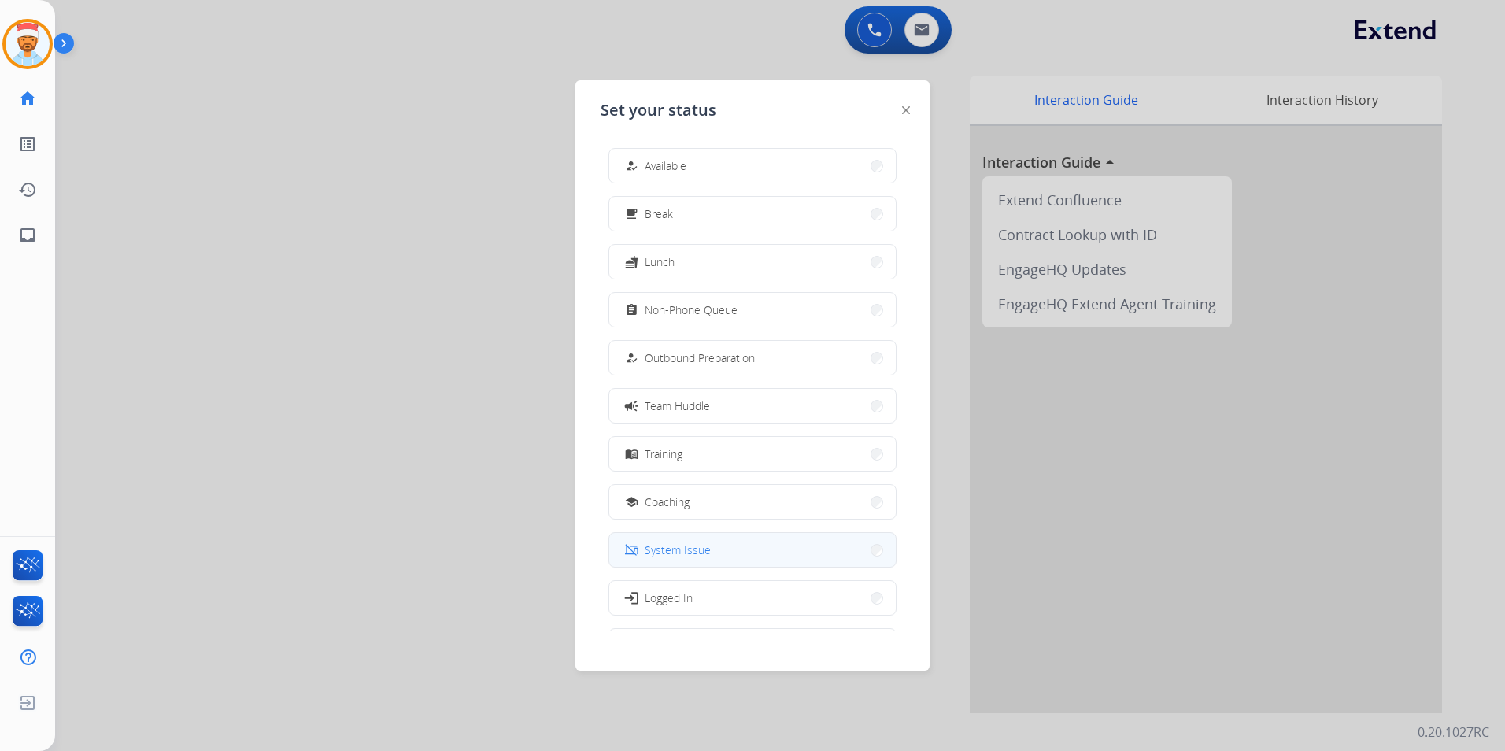
scroll to position [53, 0]
drag, startPoint x: 704, startPoint y: 583, endPoint x: 712, endPoint y: 566, distance: 19.4
click at [704, 586] on button "work_off Offline" at bounding box center [752, 593] width 286 height 34
